Goal: Information Seeking & Learning: Find specific fact

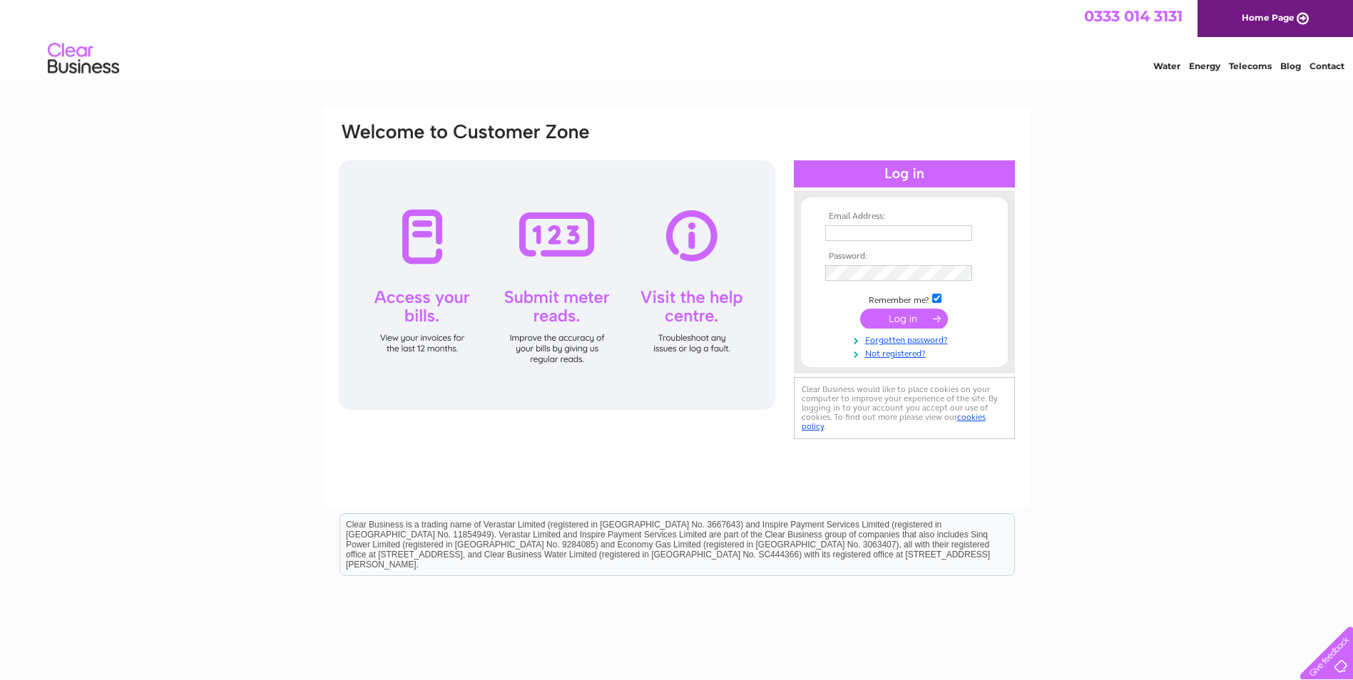
click at [870, 233] on input "text" at bounding box center [898, 233] width 147 height 16
paste input "tim.seechurn1@nhs.net"
type input "tim.seechurn1@nhs.net"
click at [916, 314] on input "submit" at bounding box center [904, 319] width 88 height 20
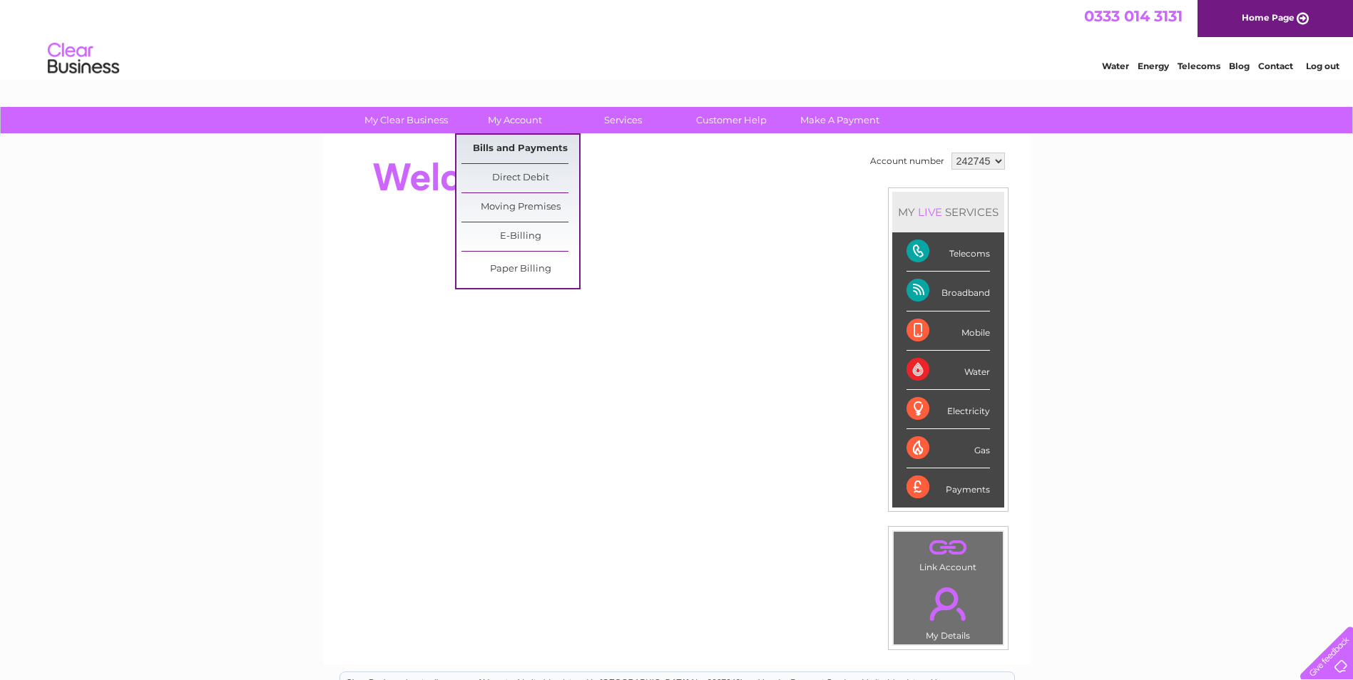
click at [516, 145] on link "Bills and Payments" at bounding box center [520, 149] width 118 height 29
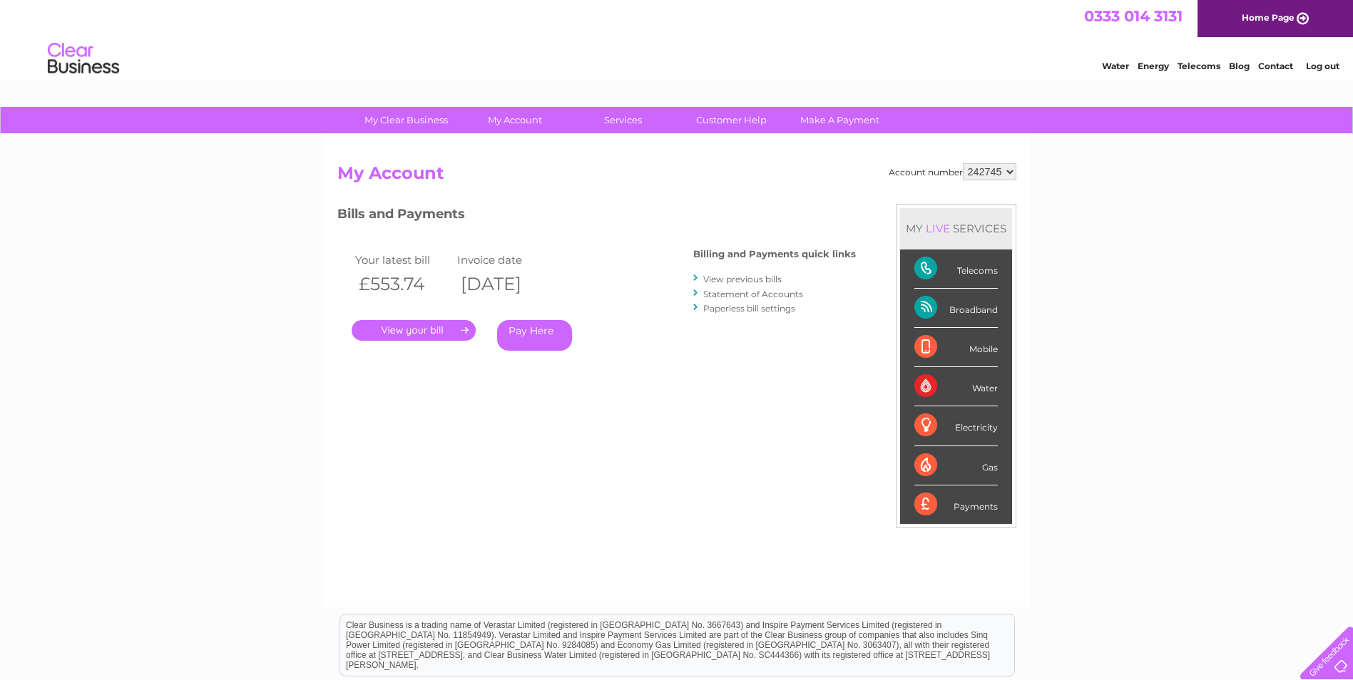
click at [464, 332] on link "." at bounding box center [414, 330] width 124 height 21
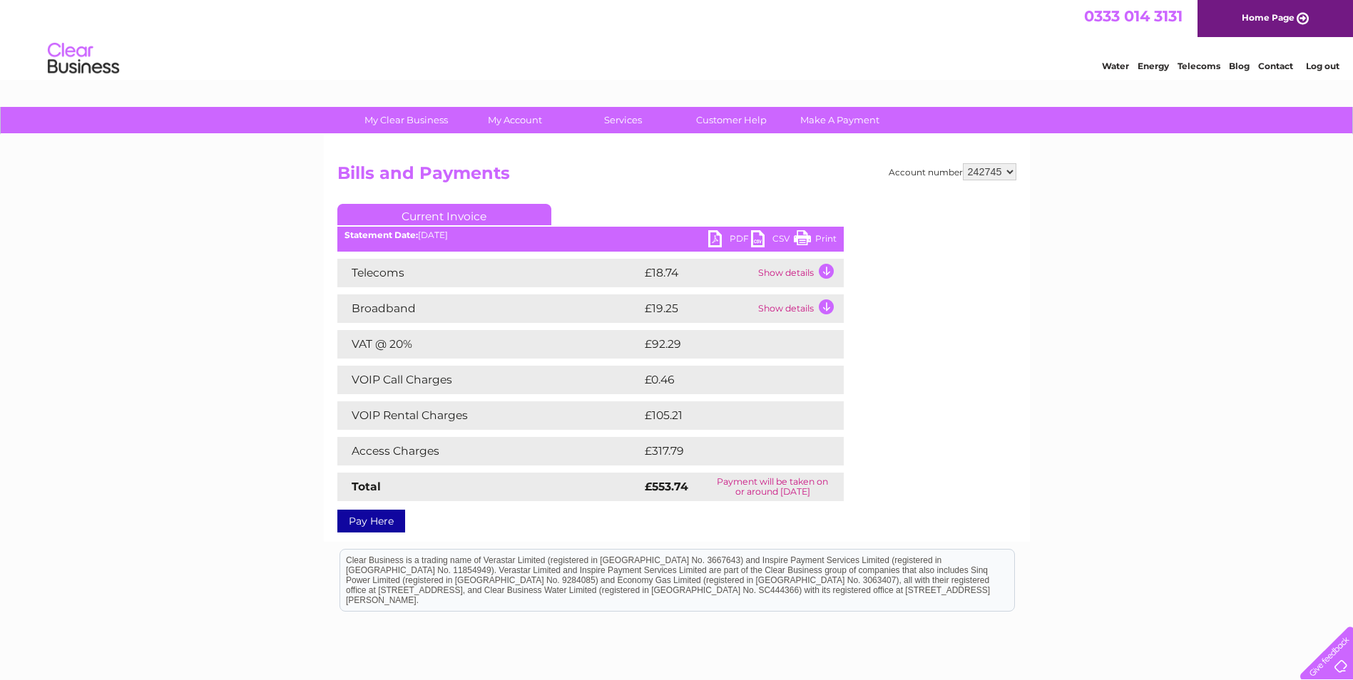
click at [1008, 173] on select "242745" at bounding box center [989, 171] width 53 height 17
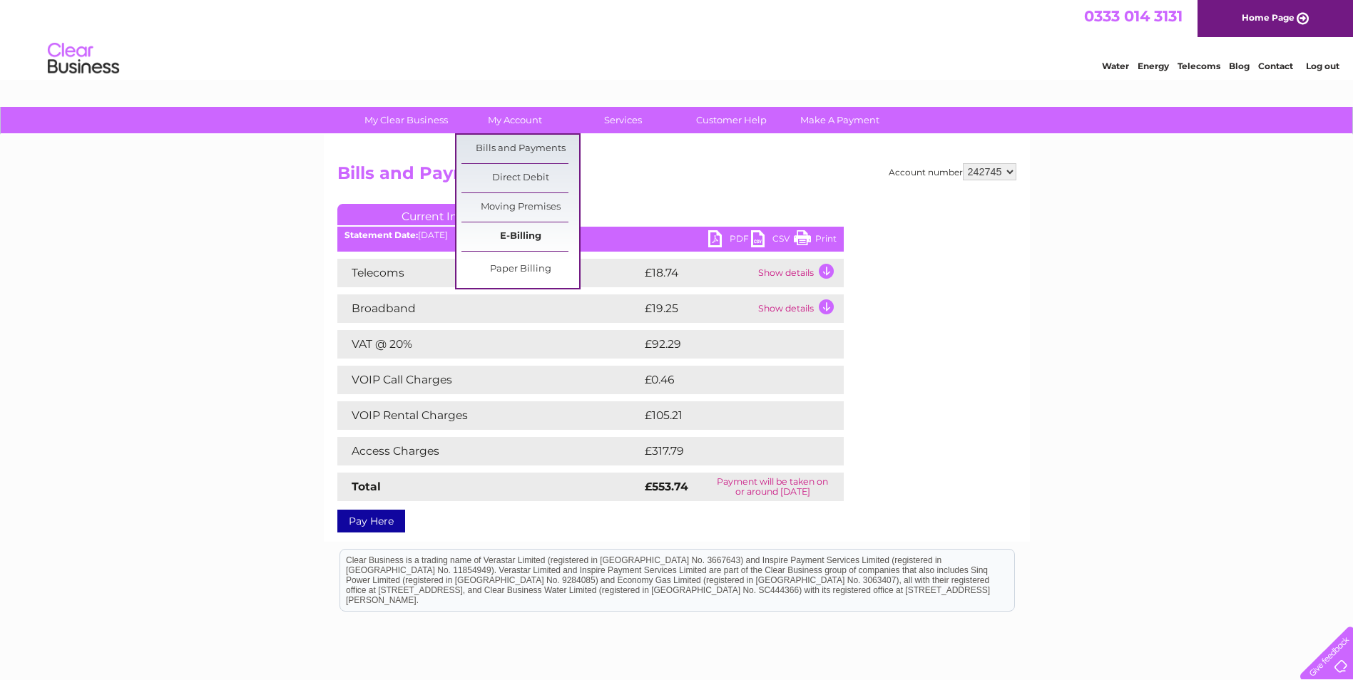
click at [559, 236] on link "E-Billing" at bounding box center [520, 237] width 118 height 29
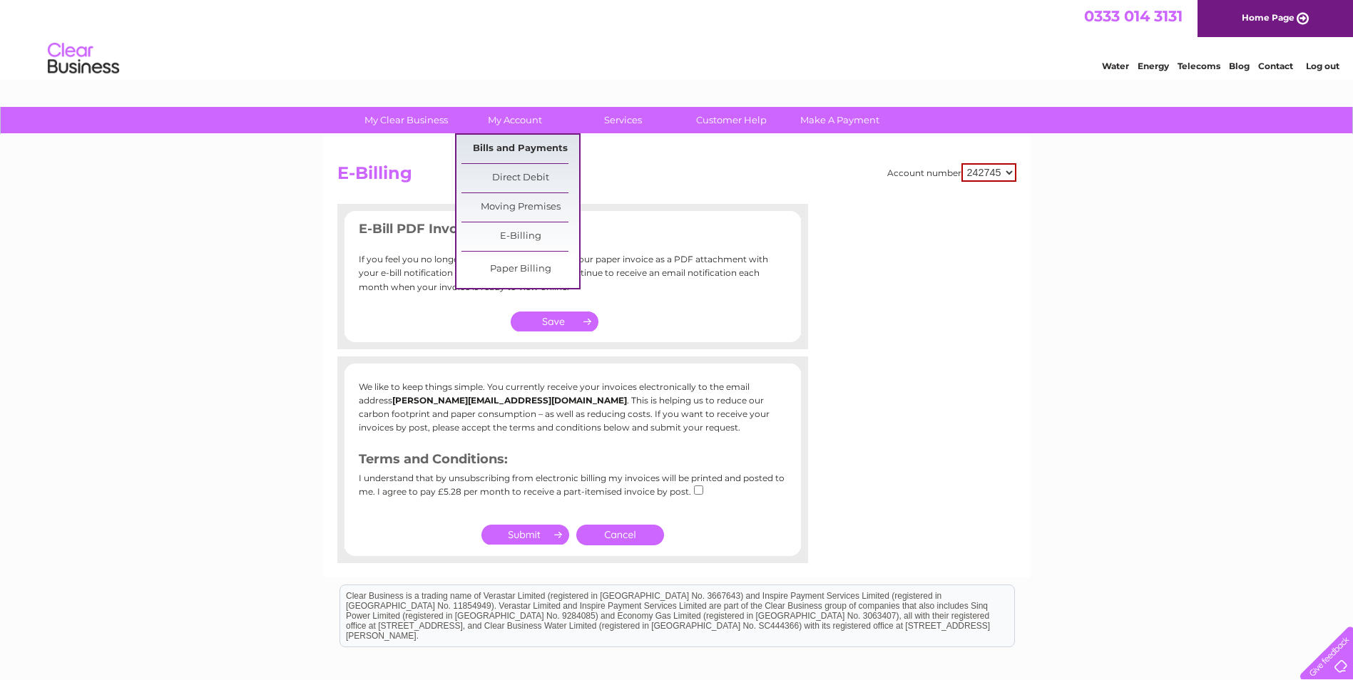
click at [515, 145] on link "Bills and Payments" at bounding box center [520, 149] width 118 height 29
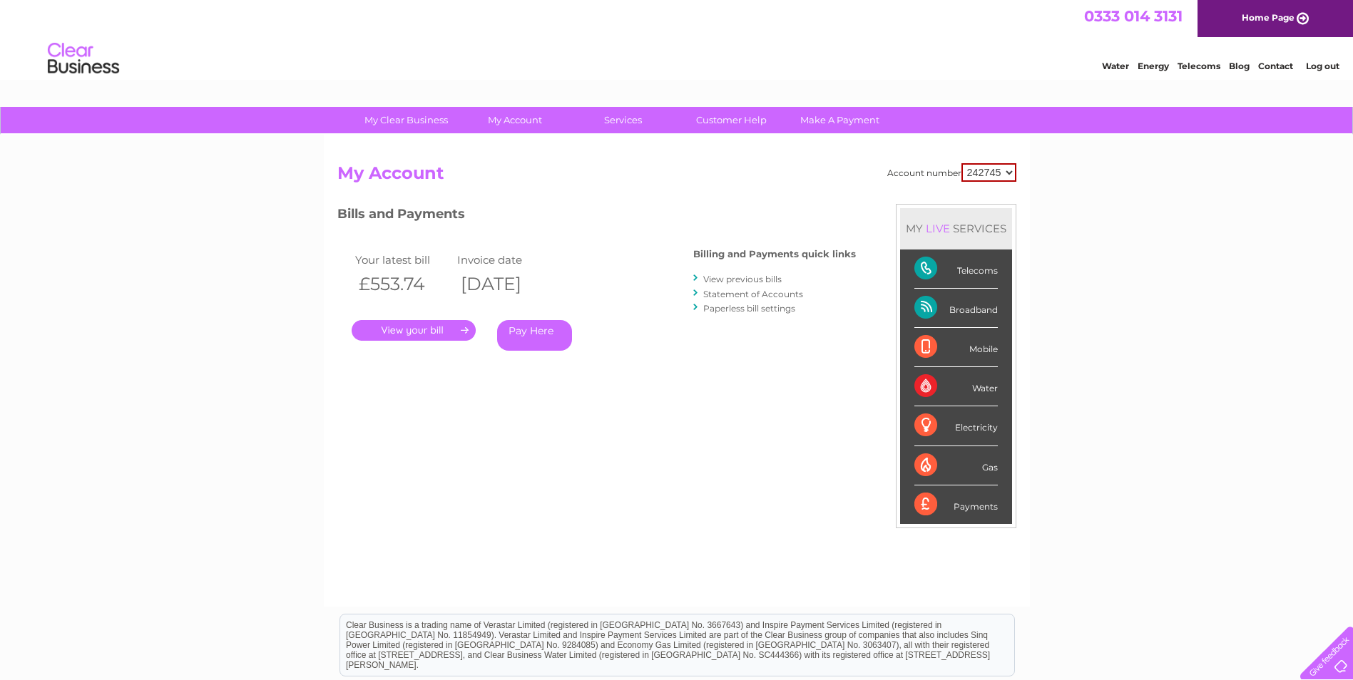
click at [747, 280] on link "View previous bills" at bounding box center [742, 279] width 78 height 11
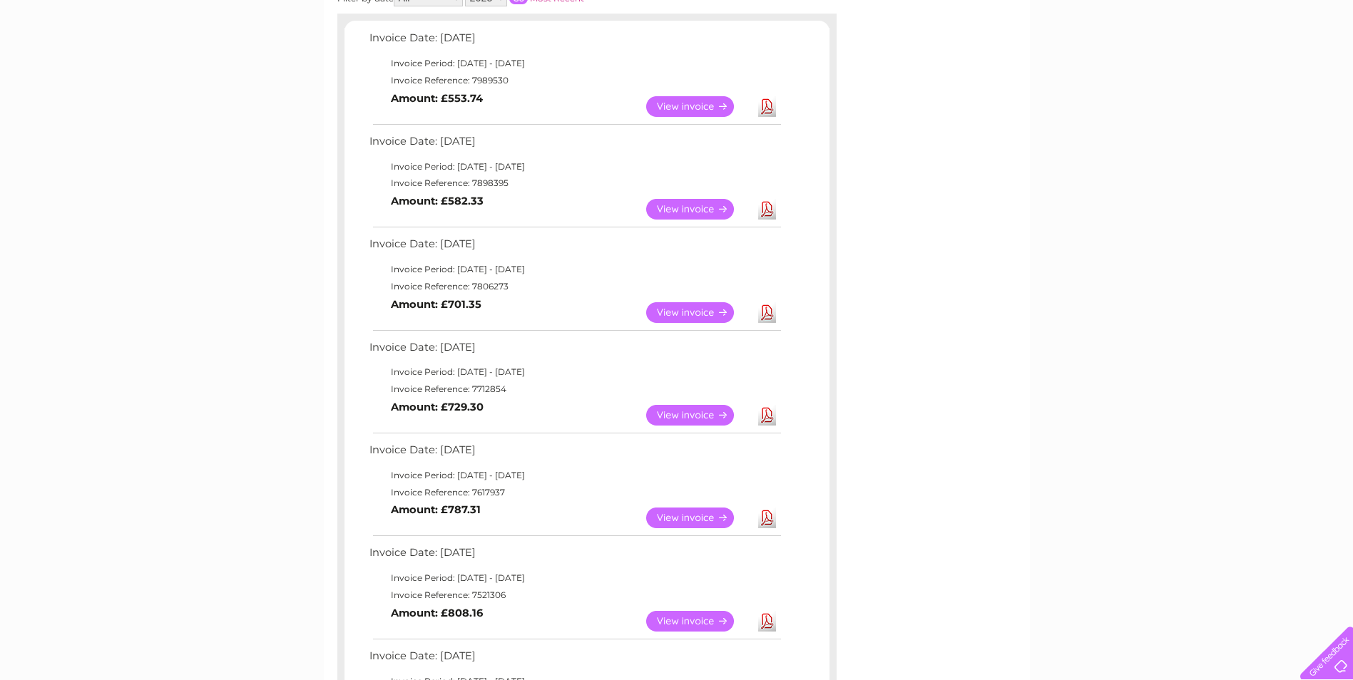
scroll to position [214, 0]
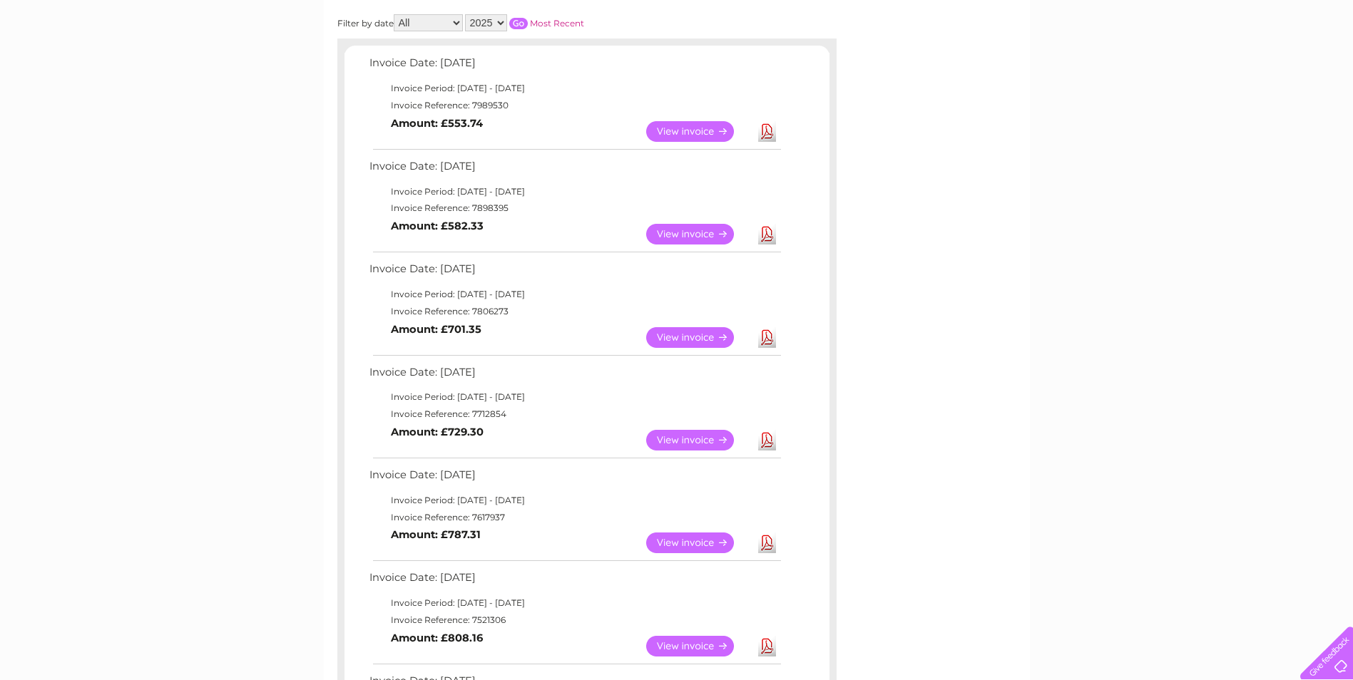
drag, startPoint x: 514, startPoint y: 623, endPoint x: 473, endPoint y: 628, distance: 41.0
click at [473, 628] on td "Invoice Reference: 7521306" at bounding box center [574, 620] width 417 height 17
copy td "7521306"
drag, startPoint x: 511, startPoint y: 515, endPoint x: 471, endPoint y: 516, distance: 39.9
click at [471, 516] on td "Invoice Reference: 7617937" at bounding box center [574, 517] width 417 height 17
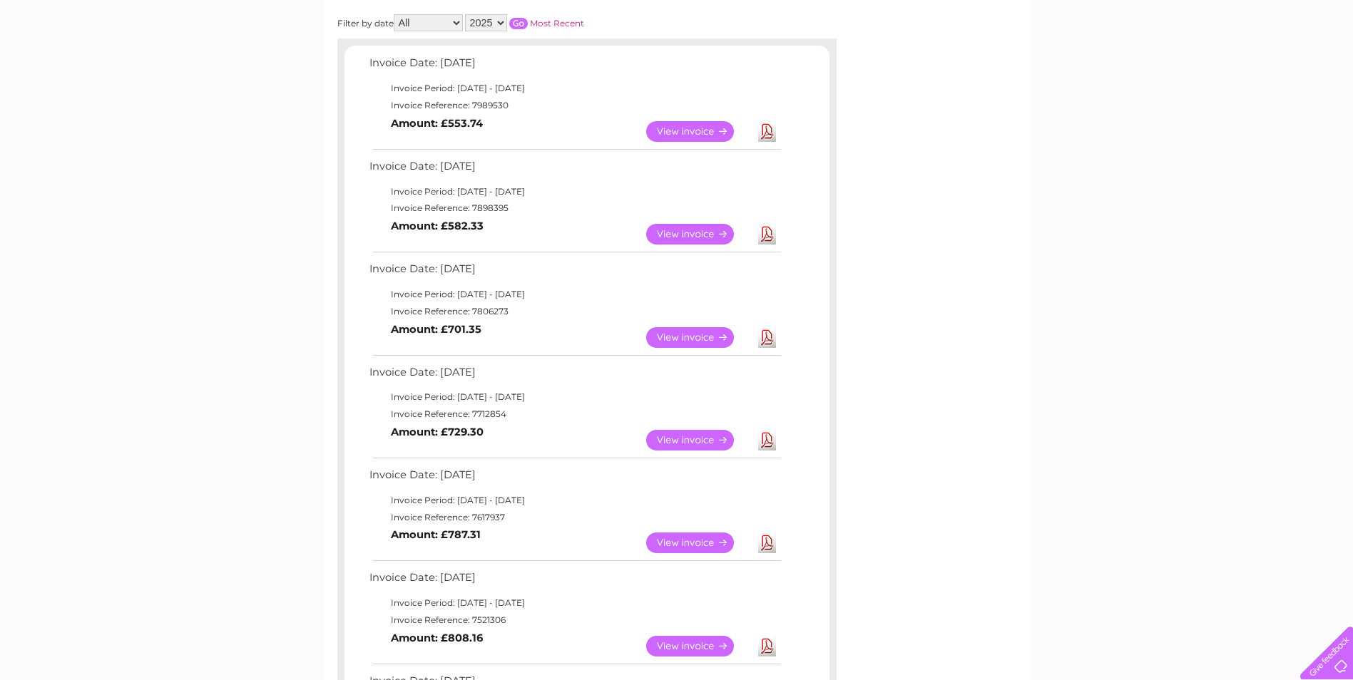
copy td "7617937"
drag, startPoint x: 505, startPoint y: 413, endPoint x: 471, endPoint y: 414, distance: 34.3
click at [471, 414] on td "Invoice Reference: 7712854" at bounding box center [574, 414] width 417 height 17
copy td "7712854"
drag, startPoint x: 509, startPoint y: 312, endPoint x: 471, endPoint y: 314, distance: 37.8
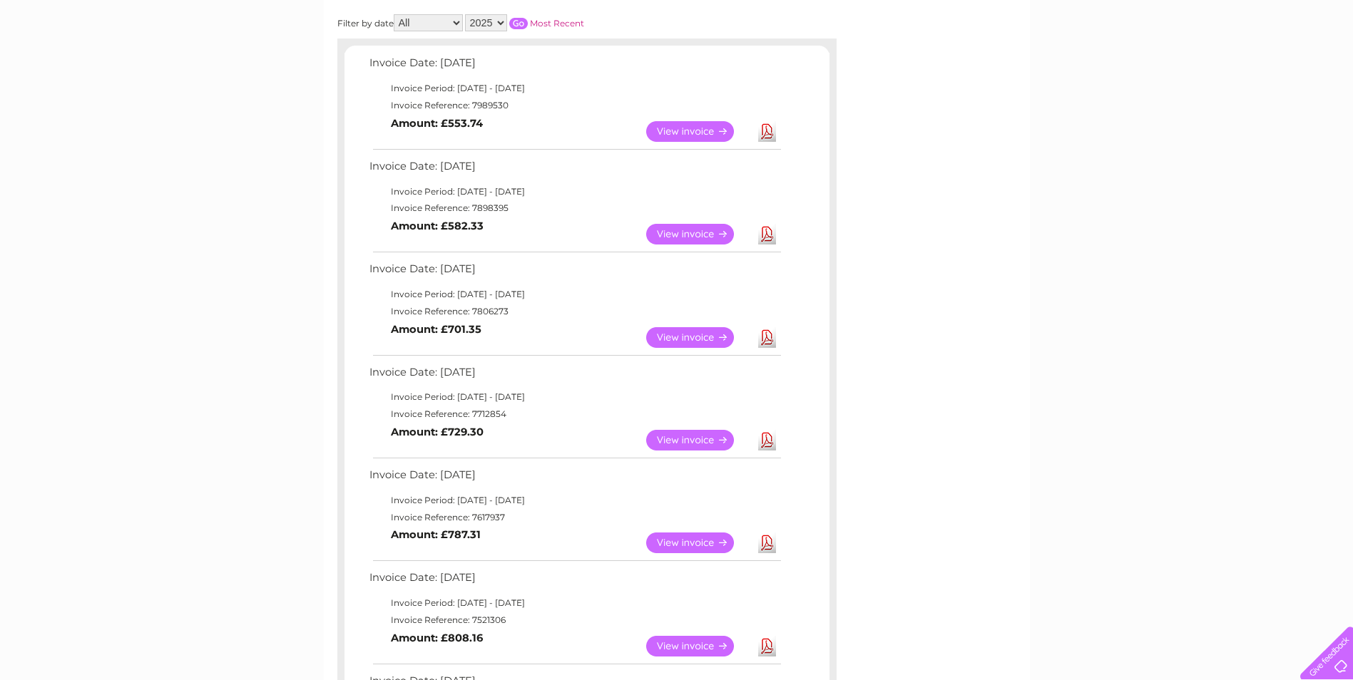
click at [471, 314] on td "Invoice Reference: 7806273" at bounding box center [574, 311] width 417 height 17
copy td "7806273"
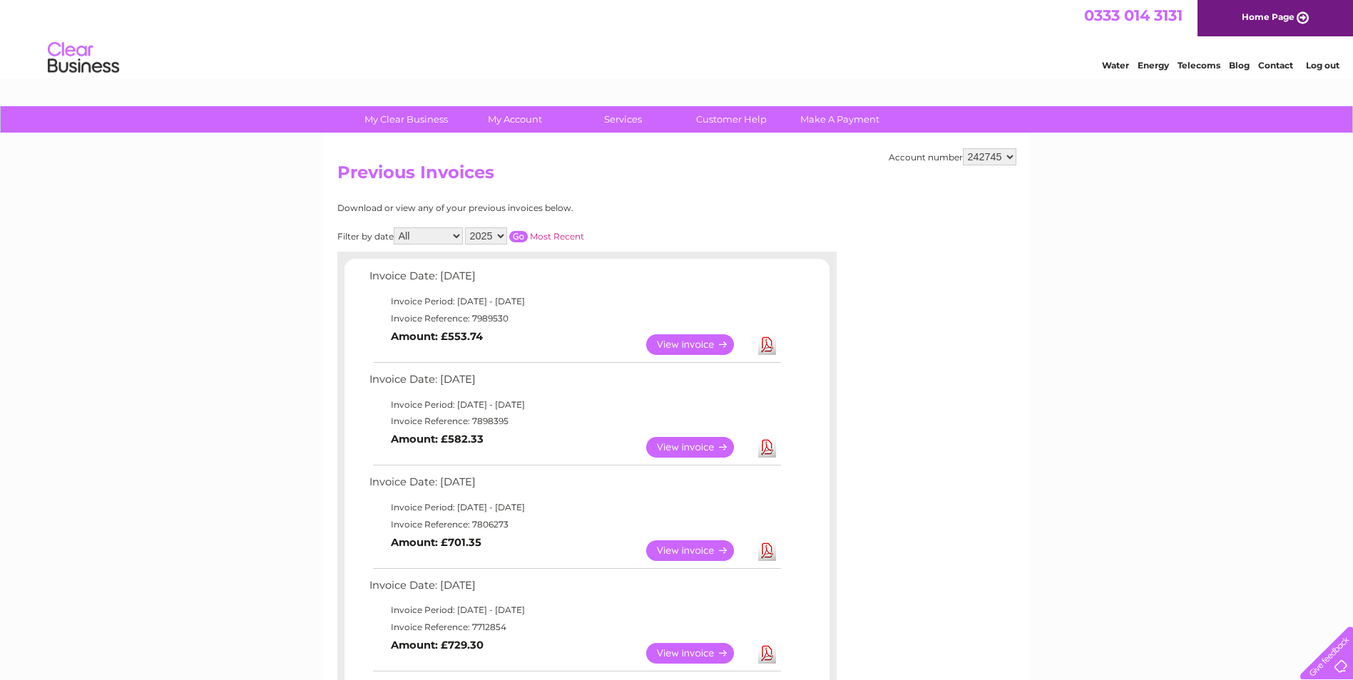
scroll to position [0, 0]
drag, startPoint x: 509, startPoint y: 423, endPoint x: 471, endPoint y: 423, distance: 37.8
click at [471, 423] on td "Invoice Reference: 7898395" at bounding box center [574, 422] width 417 height 17
copy td "7898395"
drag, startPoint x: 509, startPoint y: 320, endPoint x: 470, endPoint y: 320, distance: 38.5
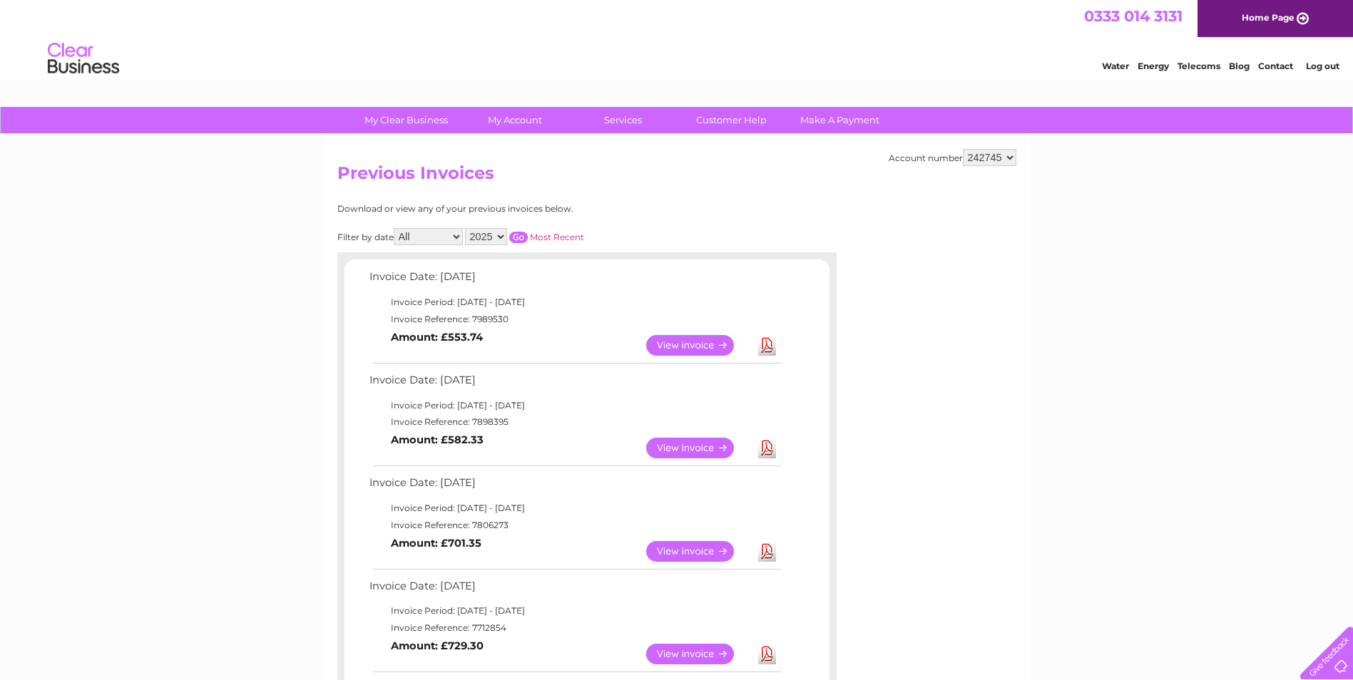
click at [470, 320] on td "Invoice Reference: 7989530" at bounding box center [574, 319] width 417 height 17
copy td "7989530"
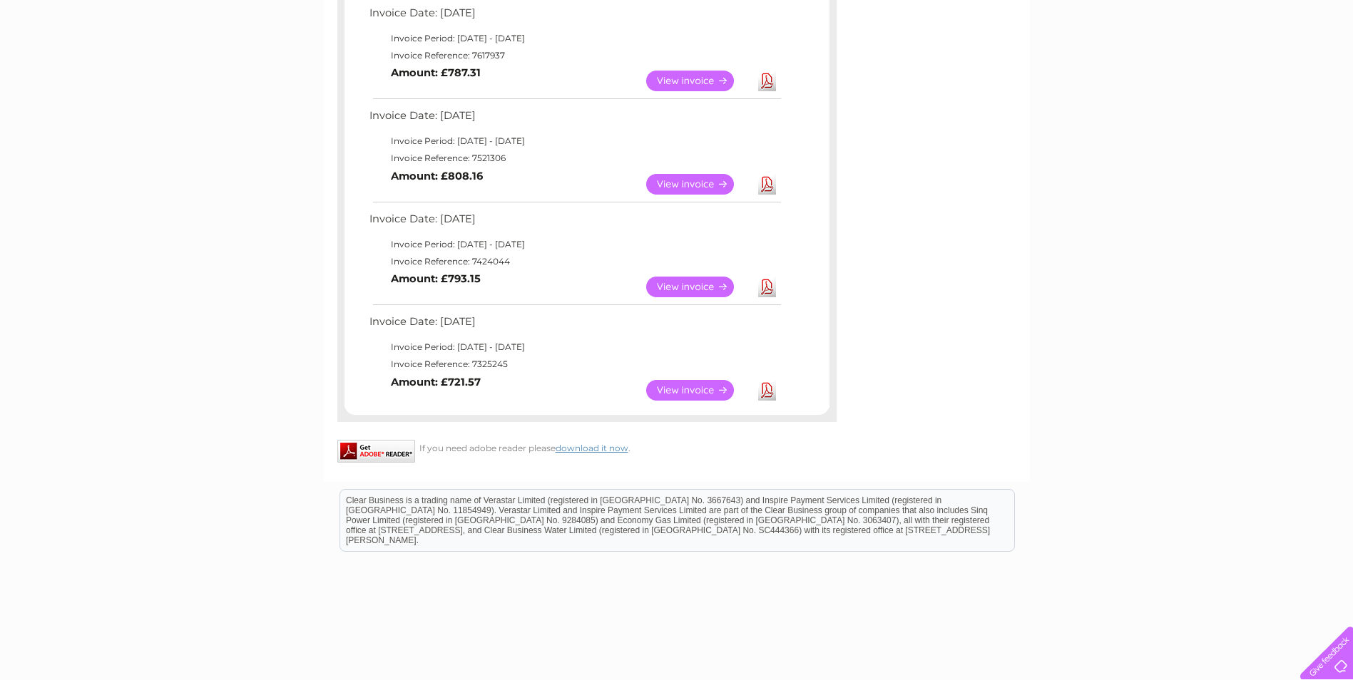
scroll to position [642, 0]
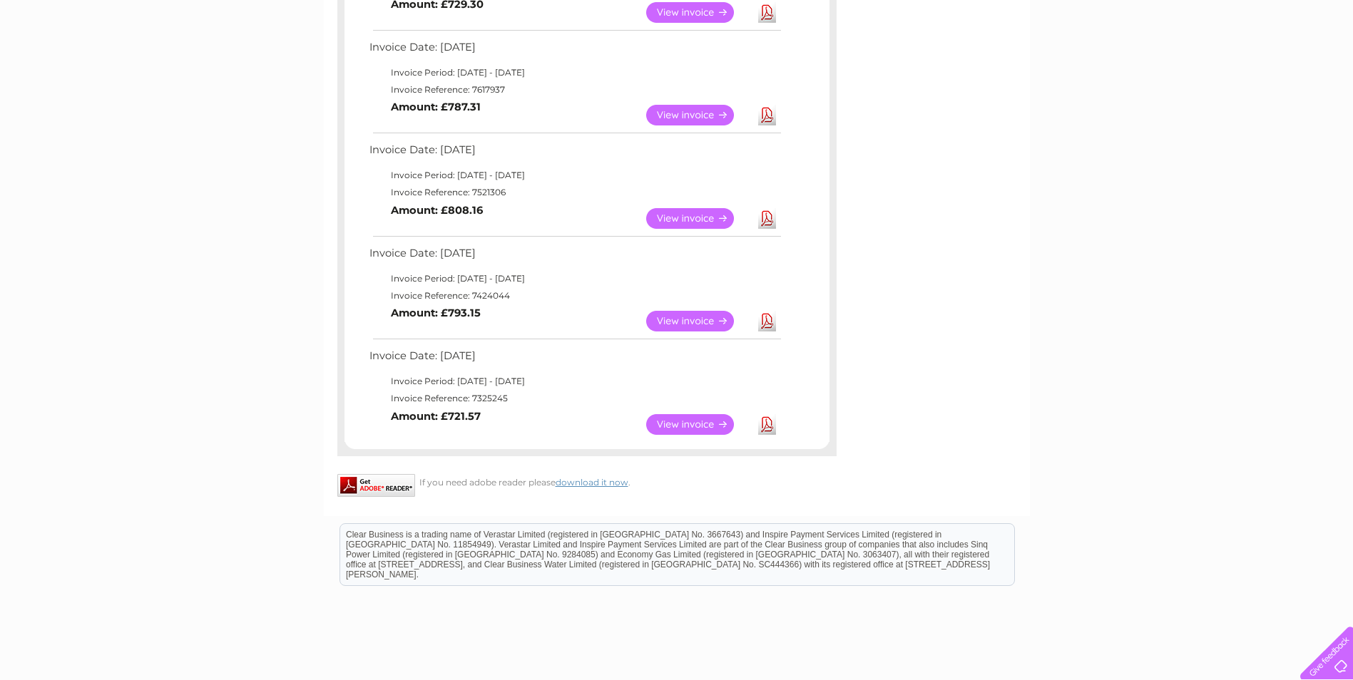
click at [205, 274] on div "My Clear Business Login Details My Details My Preferences Link Account My Accou…" at bounding box center [676, 112] width 1353 height 1295
